Goal: Obtain resource: Obtain resource

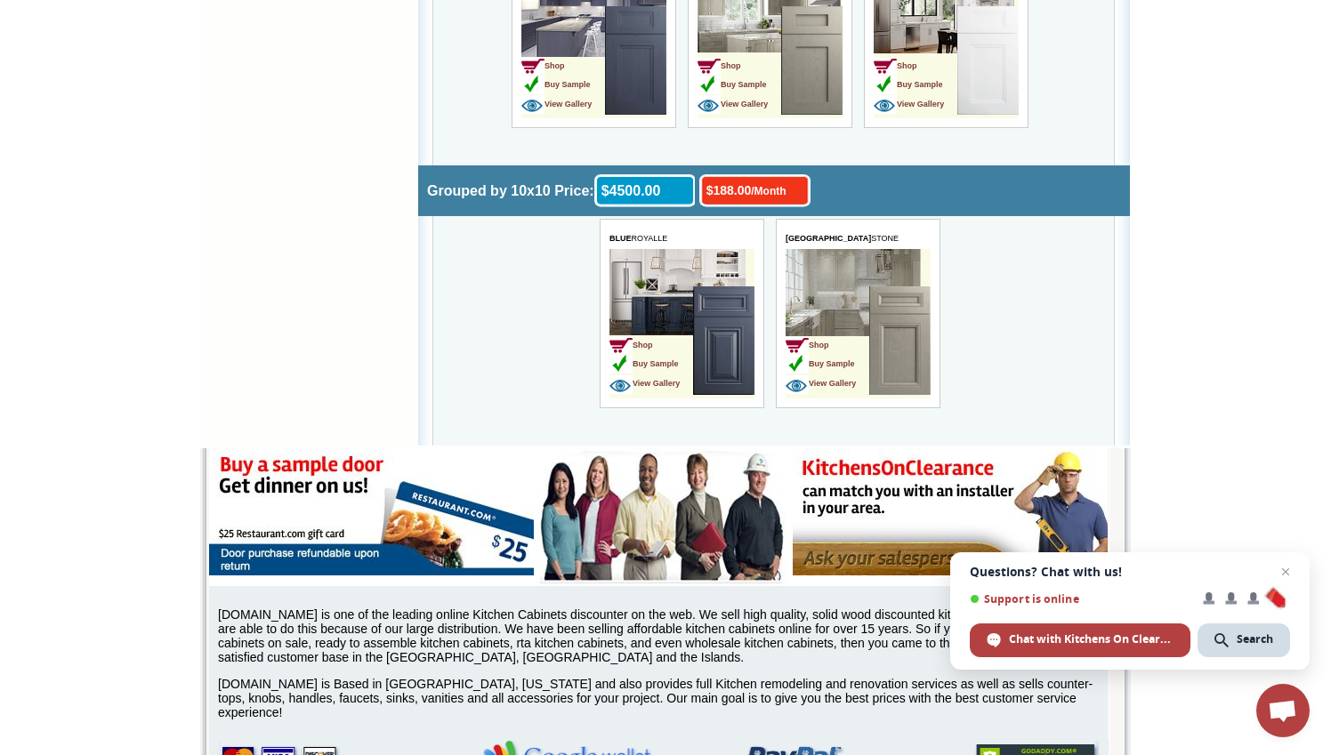
scroll to position [5848, 0]
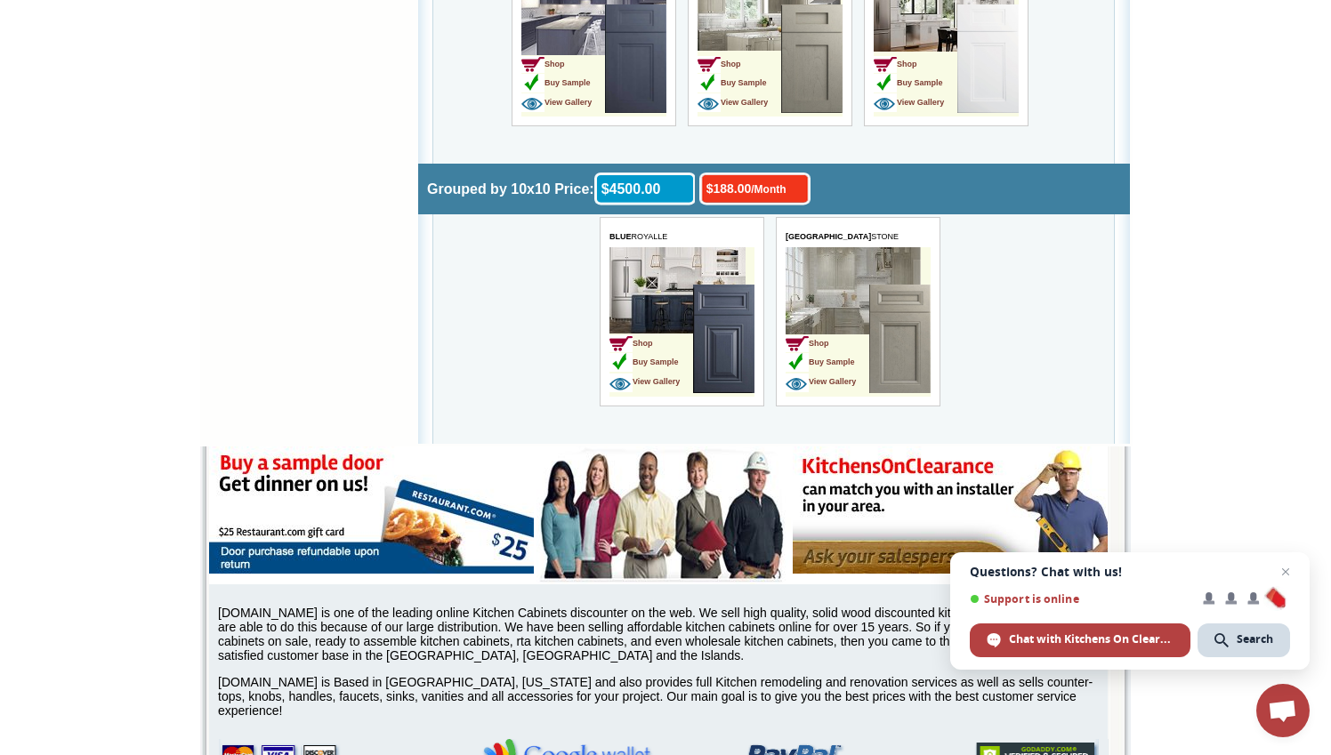
click at [682, 285] on td "Shop Buy Sample View Gallery" at bounding box center [650, 341] width 84 height 112
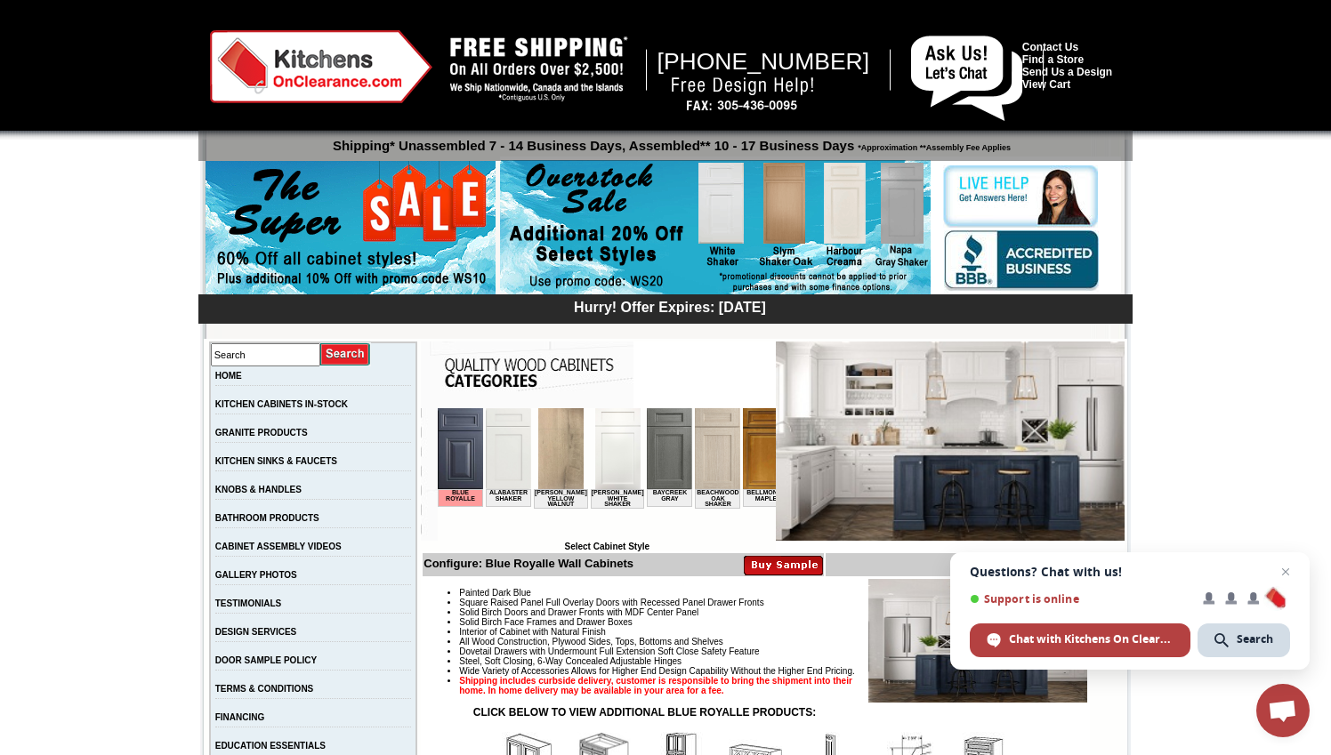
click at [882, 464] on img at bounding box center [950, 441] width 349 height 199
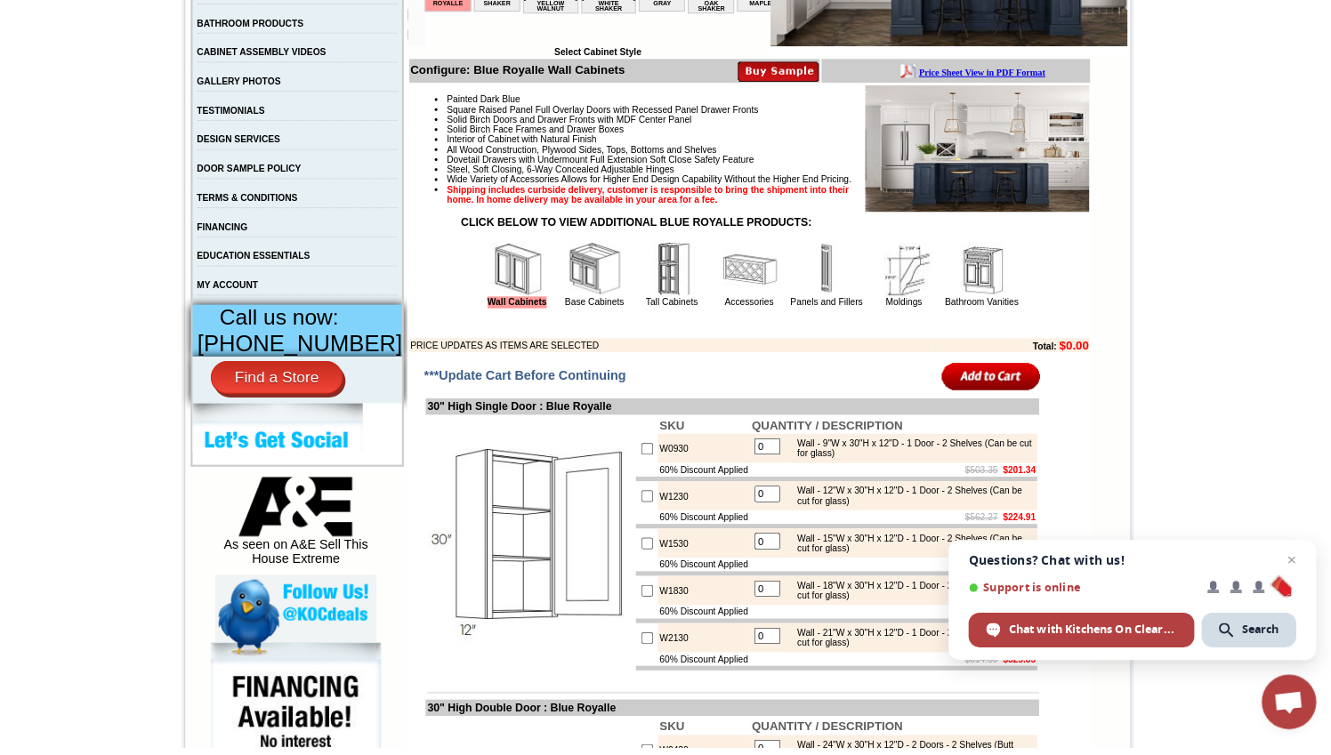
scroll to position [482, 0]
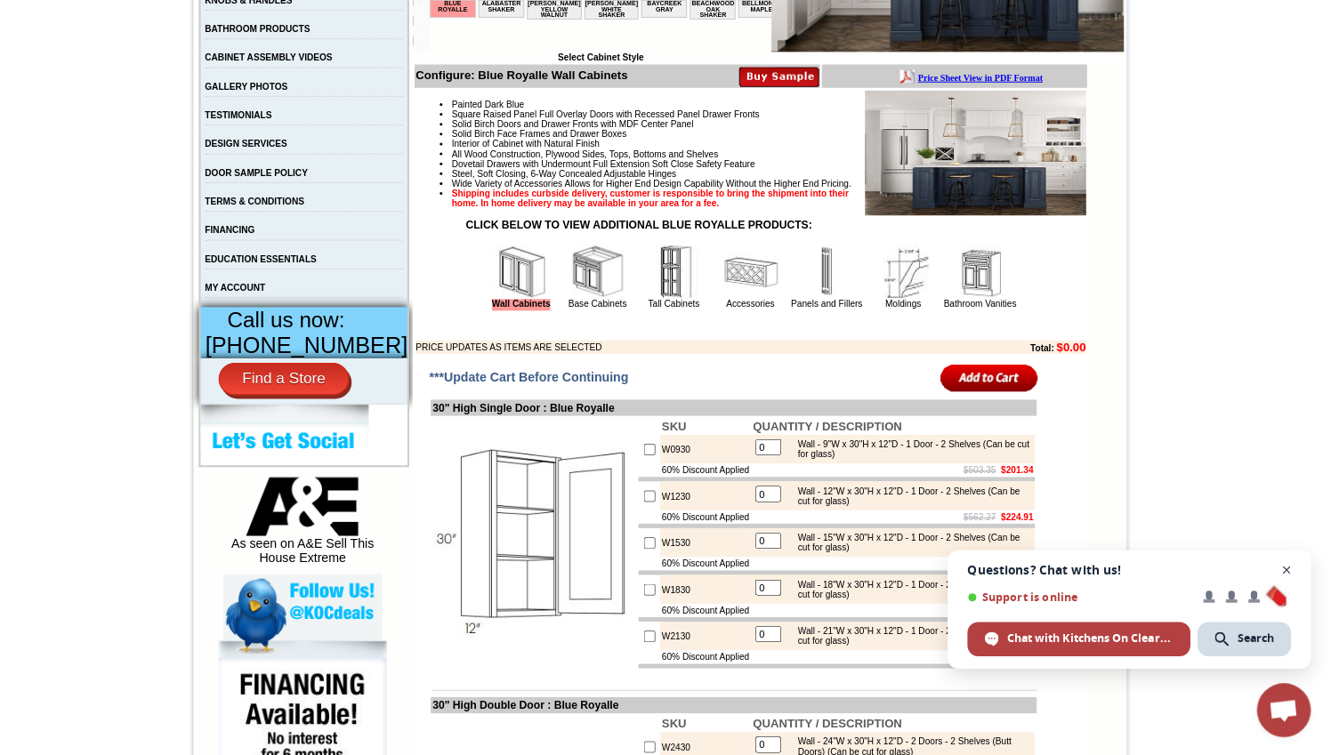
click at [1285, 575] on span "Close chat" at bounding box center [1286, 572] width 22 height 22
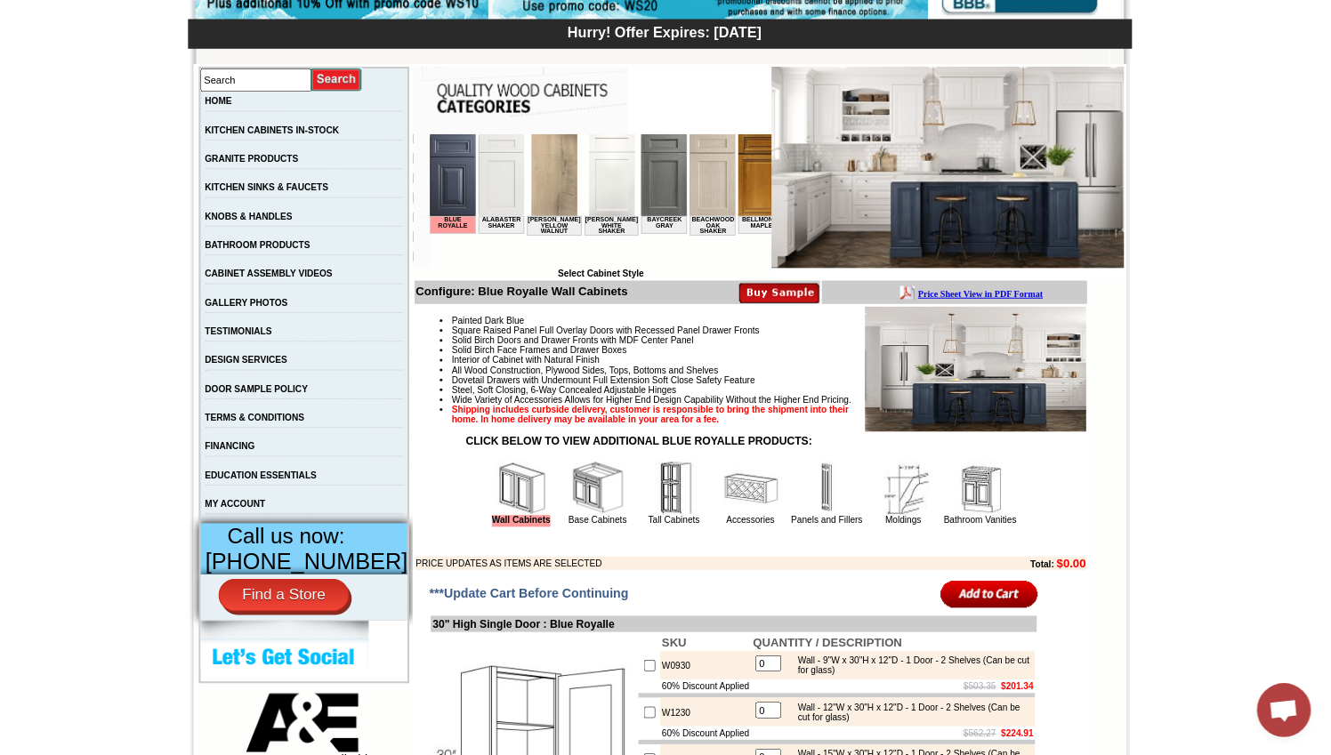
scroll to position [271, 0]
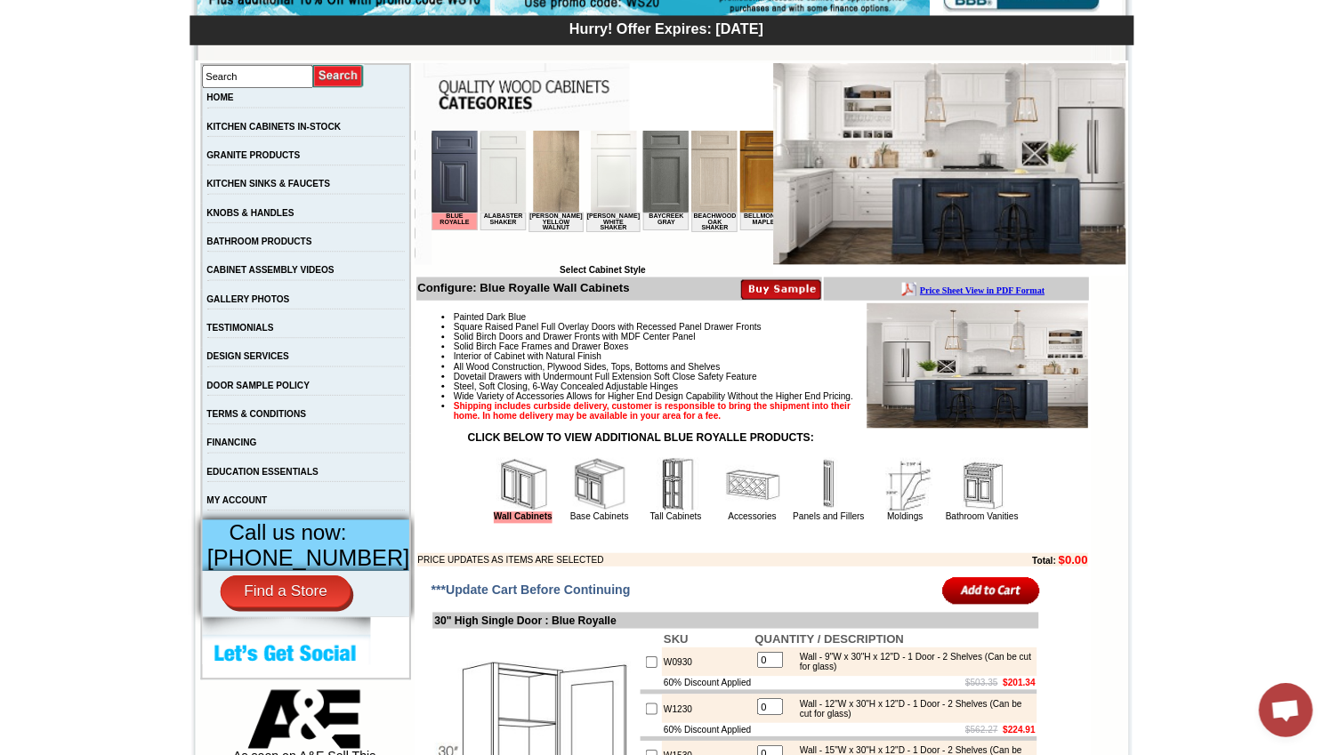
click at [965, 289] on b "Price Sheet View in PDF Format" at bounding box center [981, 290] width 124 height 10
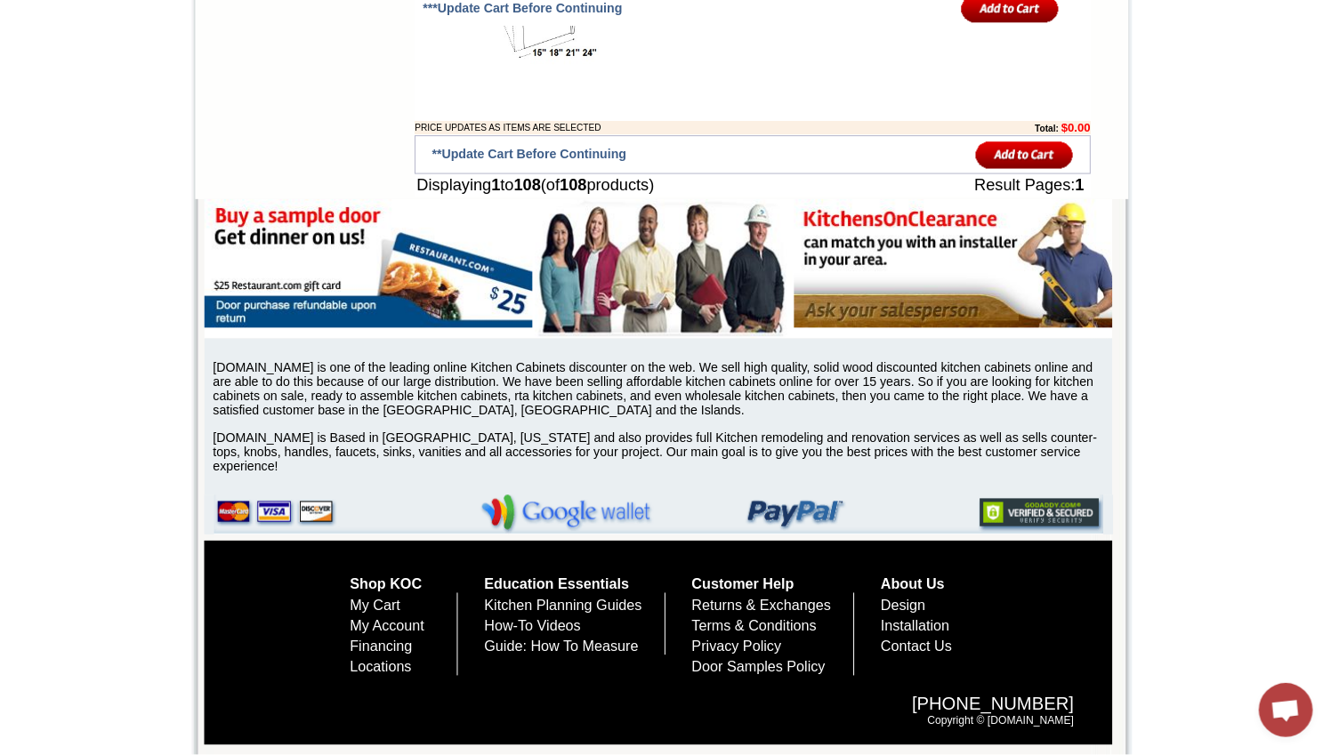
scroll to position [8546, 0]
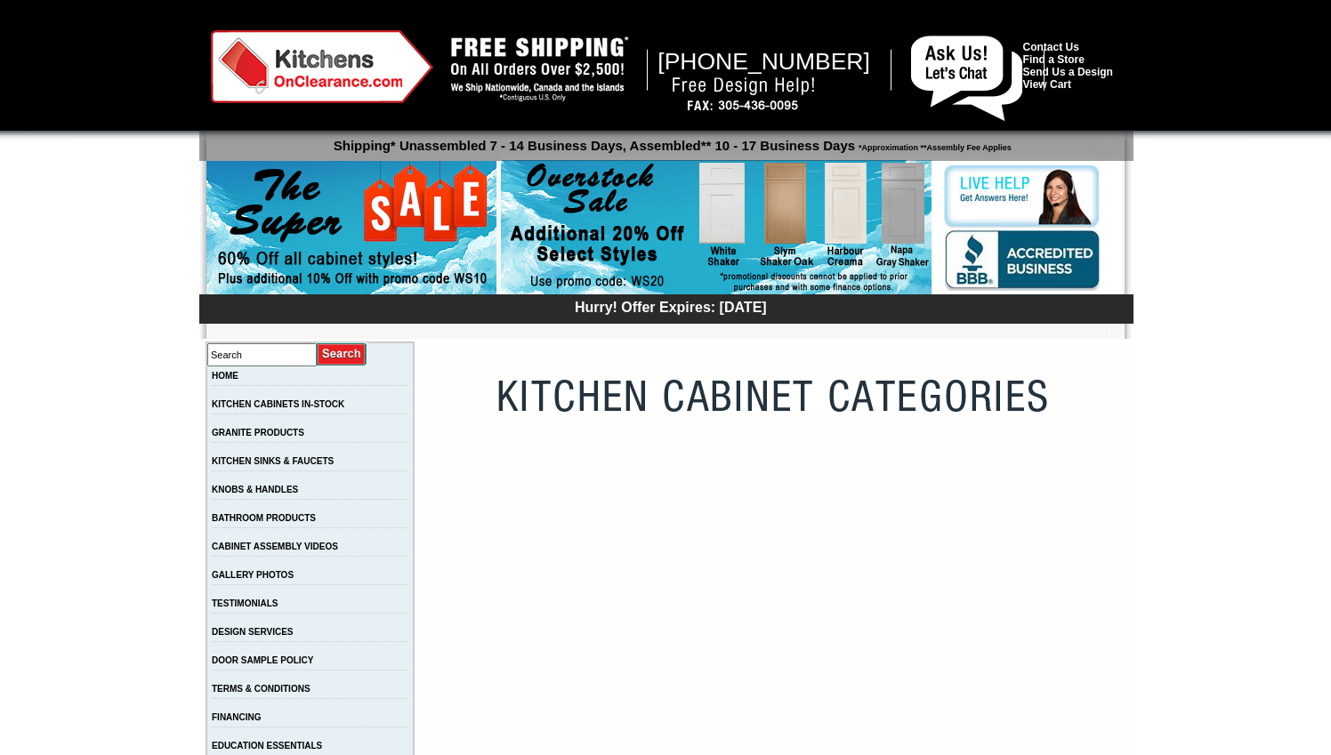
scroll to position [1547, 0]
